Goal: Task Accomplishment & Management: Manage account settings

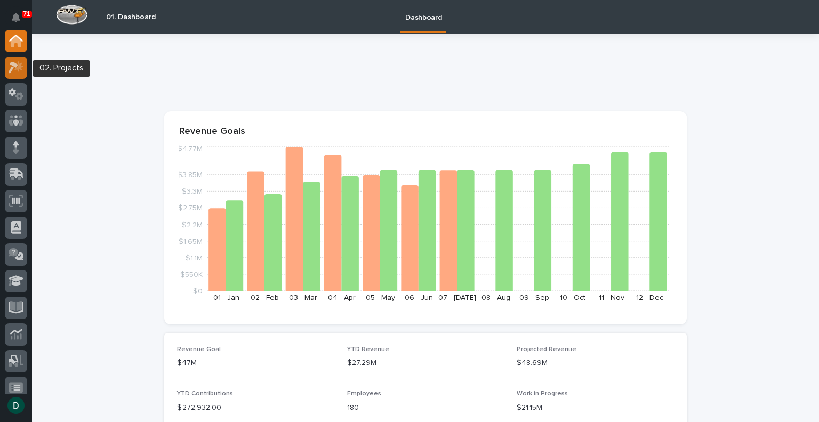
click at [17, 67] on icon at bounding box center [16, 67] width 15 height 12
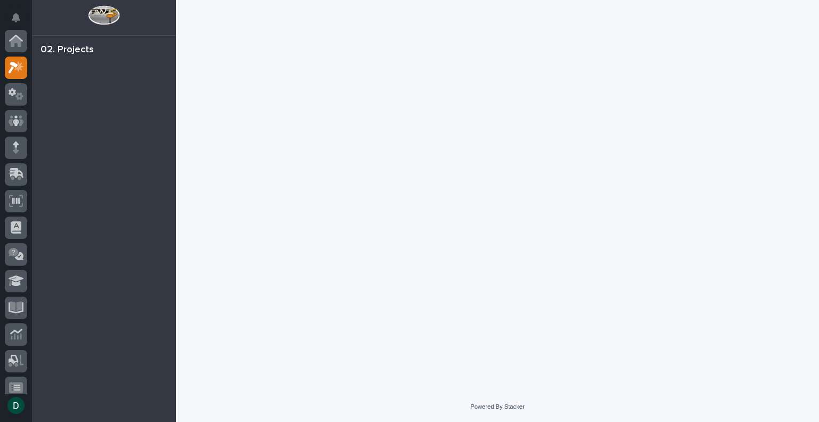
scroll to position [27, 0]
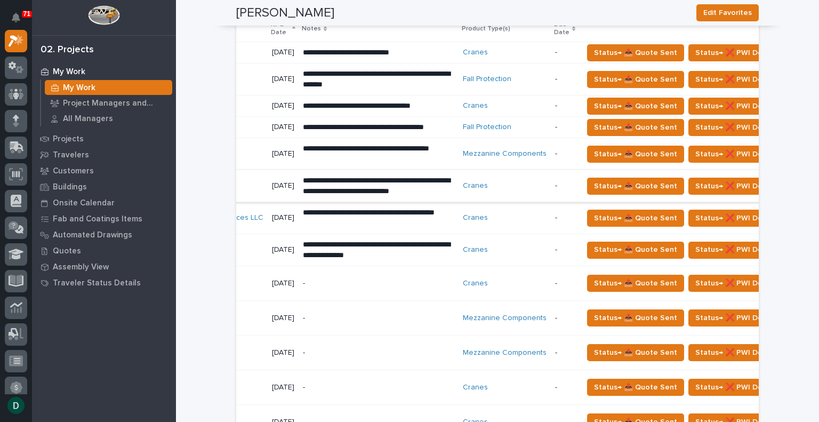
scroll to position [0, 224]
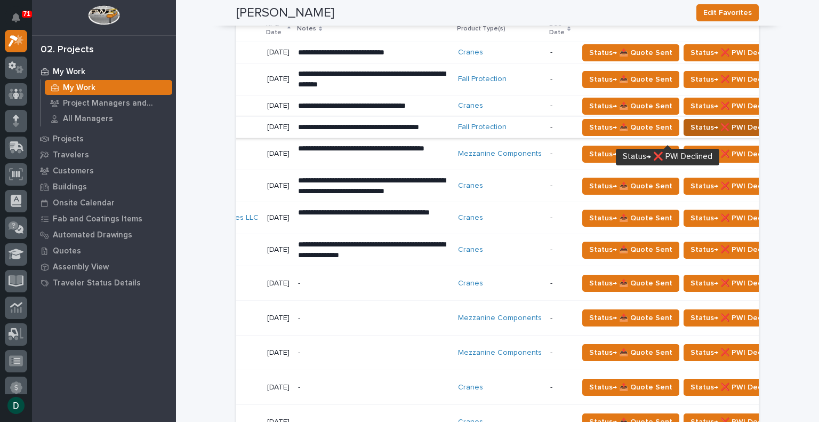
click at [700, 134] on span "Status→ ❌ PWI Declined" at bounding box center [733, 127] width 87 height 13
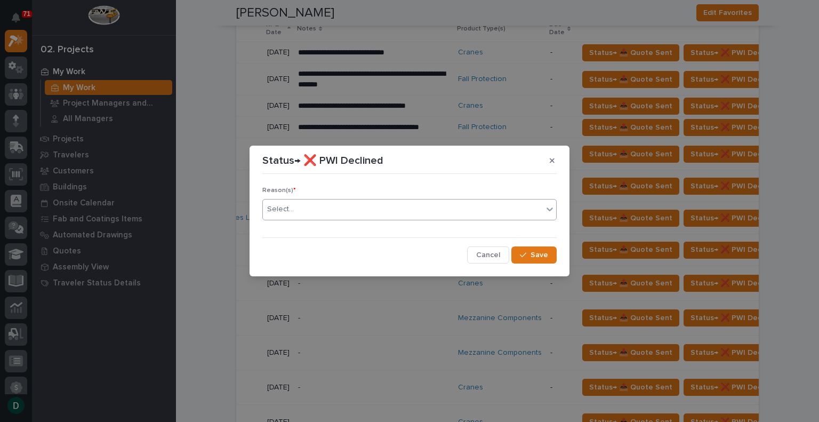
click at [364, 210] on div "Select..." at bounding box center [403, 209] width 280 height 18
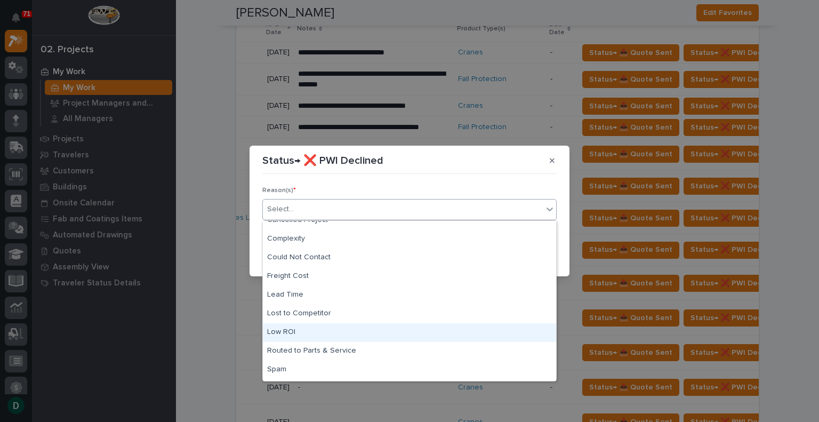
scroll to position [0, 0]
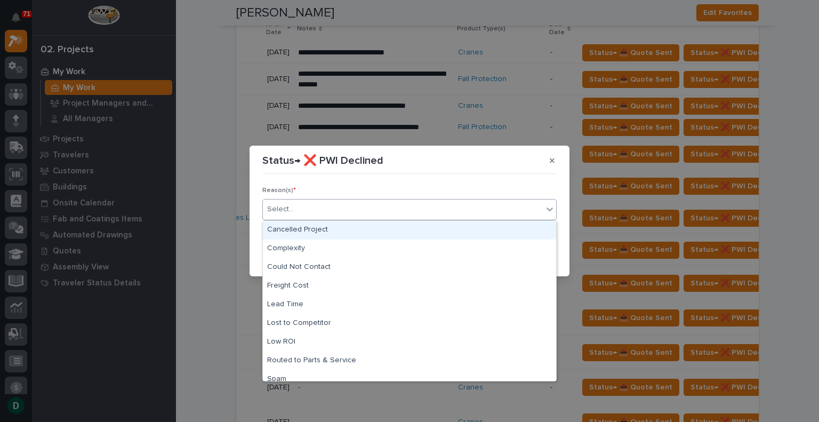
click at [318, 231] on div "Cancelled Project" at bounding box center [409, 230] width 293 height 19
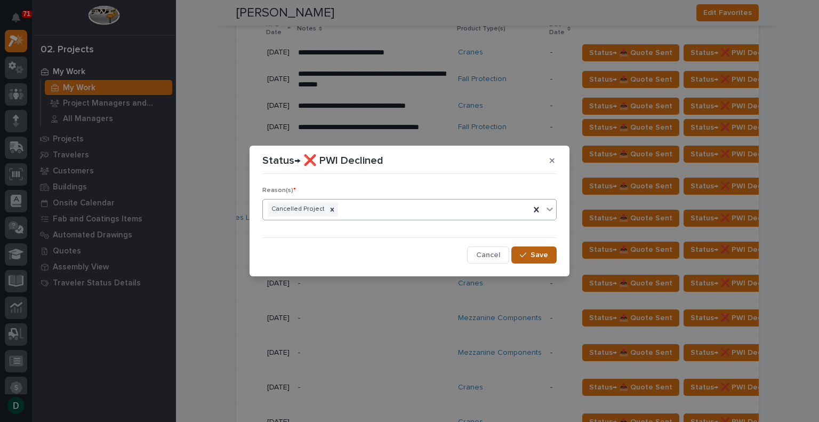
click at [543, 258] on span "Save" at bounding box center [539, 255] width 18 height 10
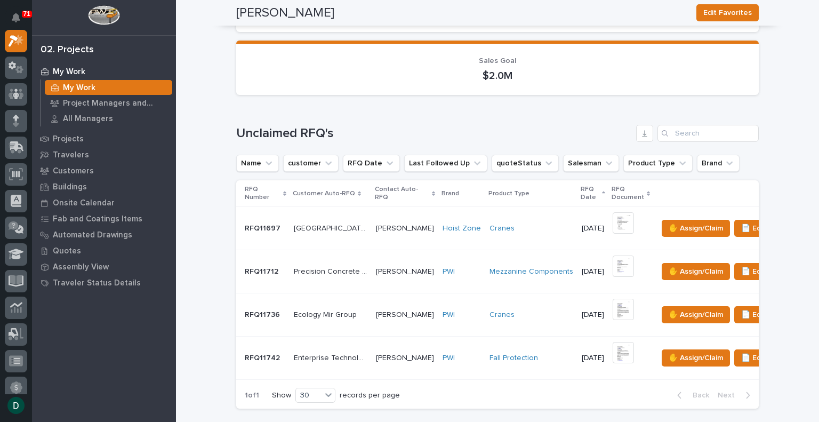
scroll to position [184, 0]
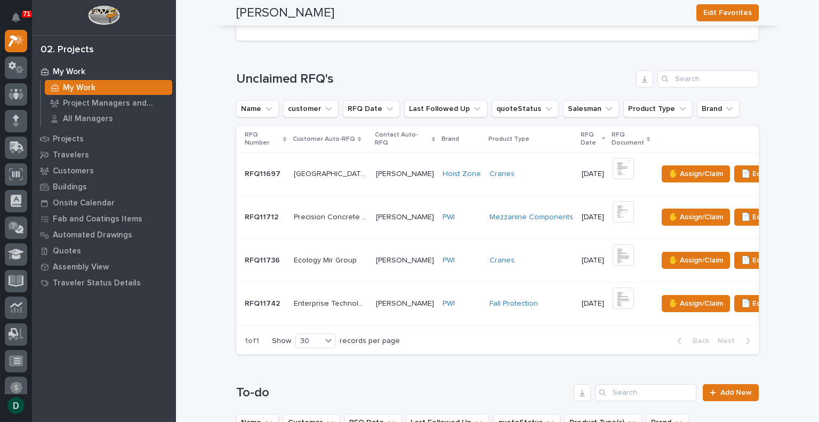
click at [283, 302] on td "RFQ11742 RFQ11742" at bounding box center [262, 303] width 53 height 43
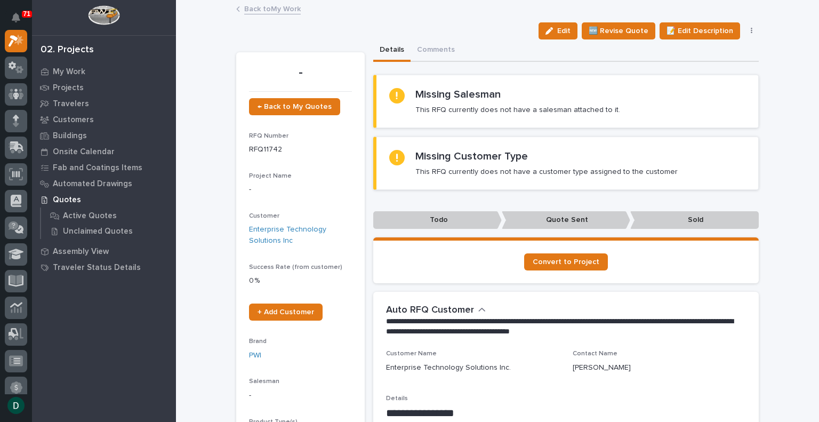
click at [272, 11] on link "Back to My Work" at bounding box center [272, 8] width 56 height 12
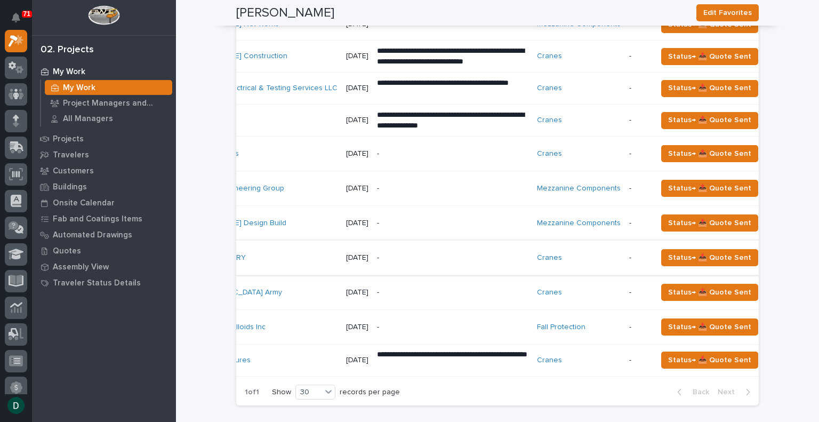
scroll to position [0, 224]
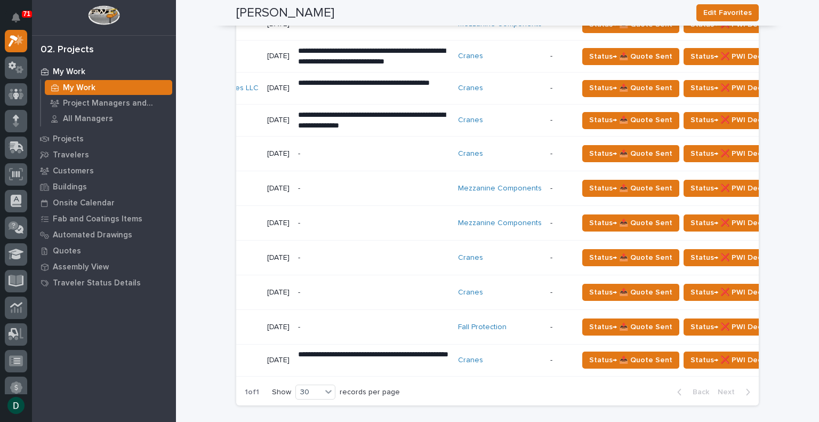
click at [731, 259] on div "Status→ 📤 Quote Sent Status→ ❌ PWI Declined Status→ ⏳ Inactive 🚩 Edit Flags" at bounding box center [691, 257] width 226 height 17
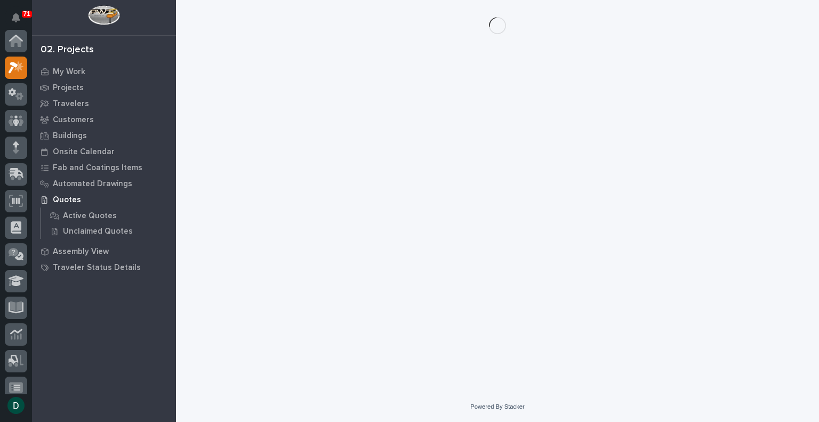
scroll to position [27, 0]
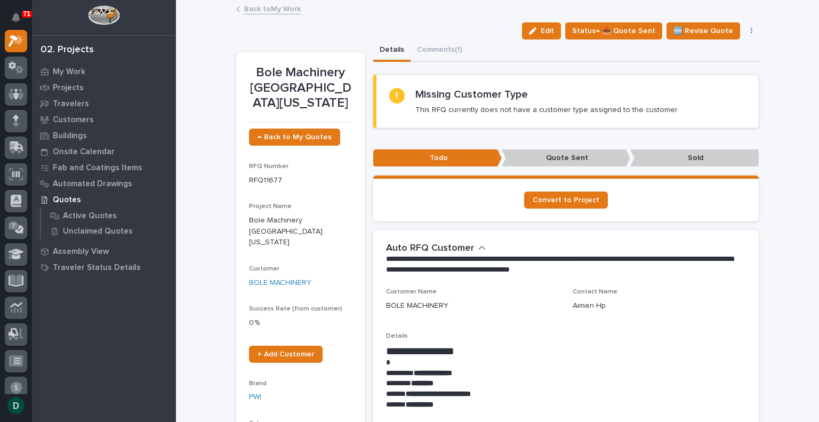
click at [746, 34] on div "Edit Status→ 📤 Quote Sent 🆕 Revise Quote 📝 Edit Description 📞 Edit Contact Info…" at bounding box center [637, 30] width 241 height 17
click at [750, 30] on icon "button" at bounding box center [751, 31] width 2 height 6
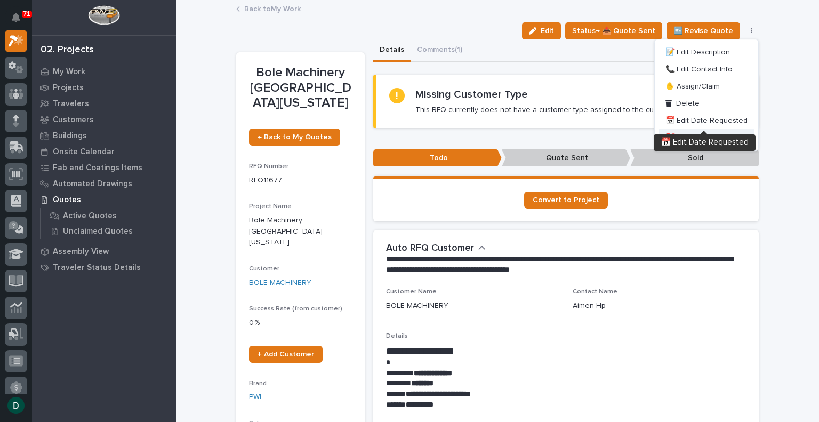
click at [700, 135] on span "🚩 Edit Flags" at bounding box center [686, 137] width 43 height 13
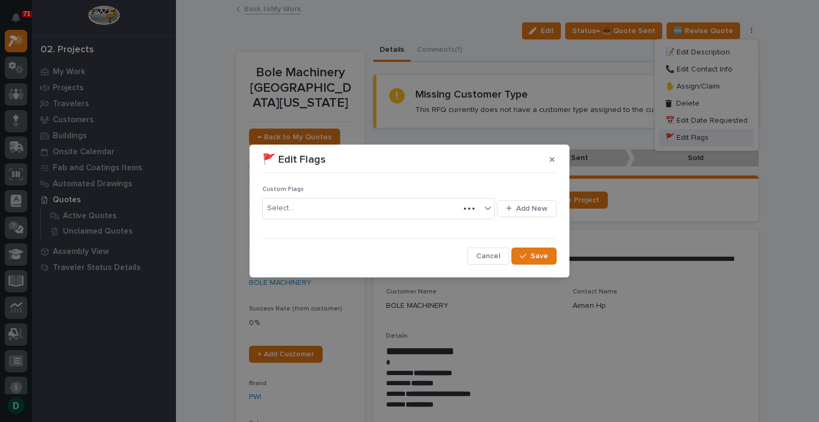
click at [603, 103] on div "🚩 Edit Flags Custom Flags Select... Add New Cancel Save" at bounding box center [409, 211] width 819 height 422
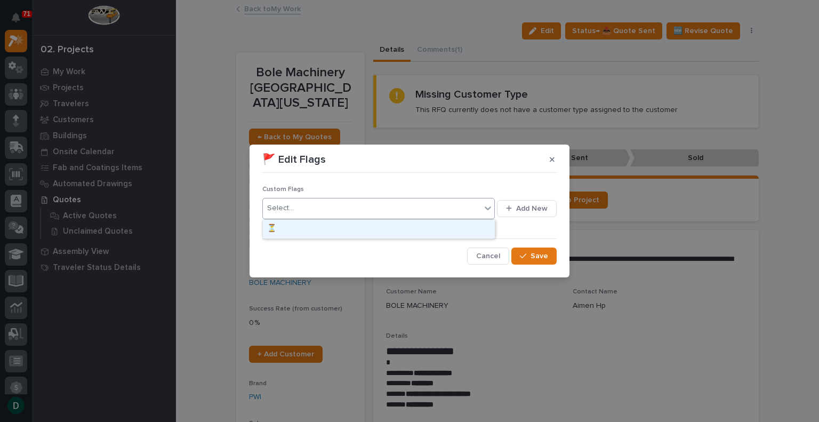
click at [431, 208] on div "Select..." at bounding box center [372, 208] width 218 height 18
click at [408, 228] on div "⏳" at bounding box center [379, 229] width 232 height 19
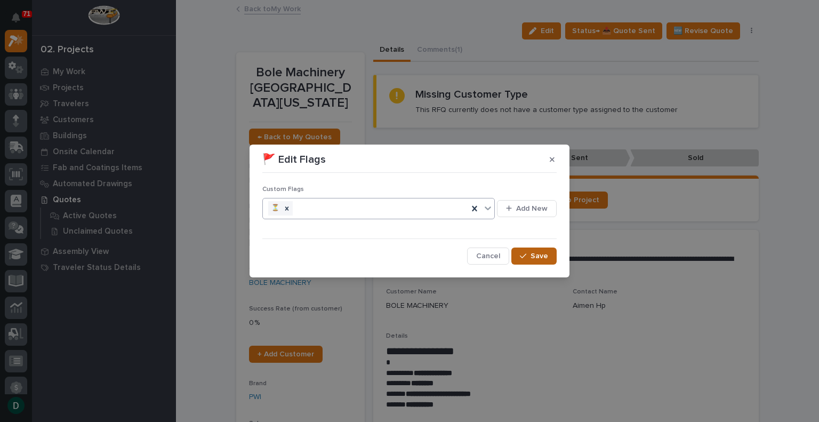
click at [528, 257] on div "button" at bounding box center [525, 255] width 11 height 7
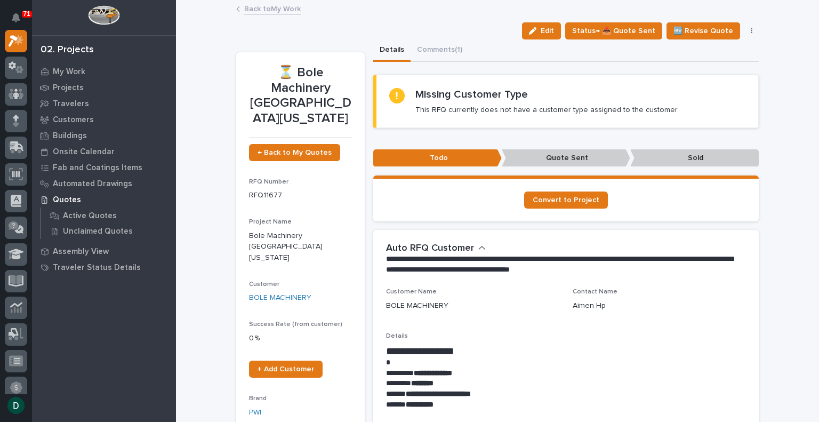
click at [282, 9] on link "Back to My Work" at bounding box center [272, 8] width 56 height 12
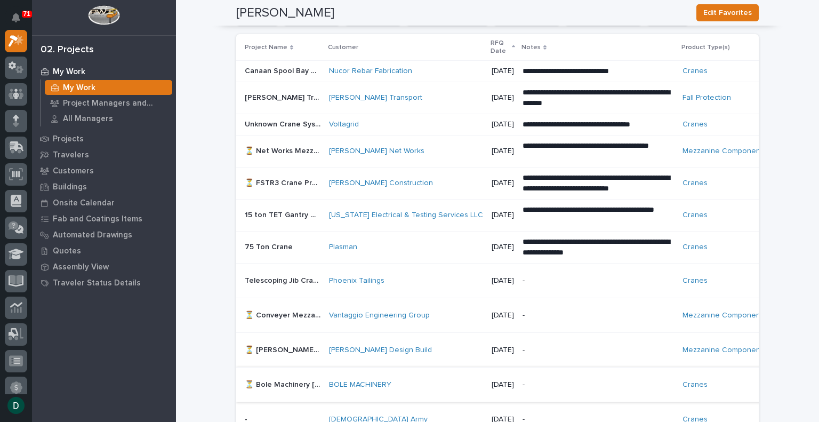
scroll to position [591, 0]
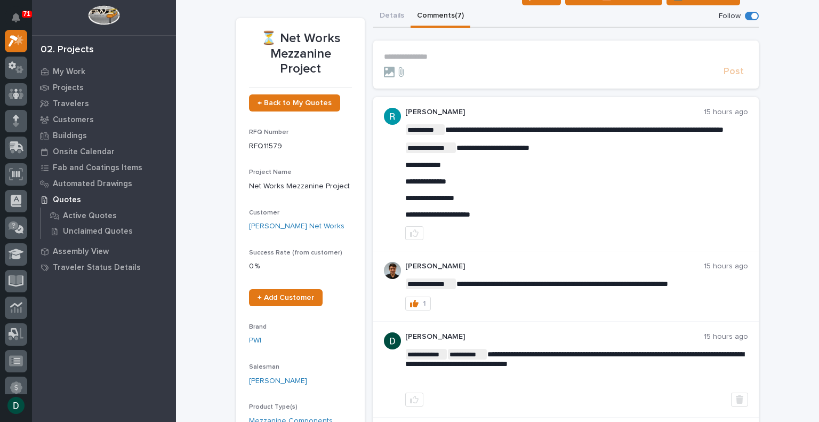
scroll to position [35, 0]
